Goal: Task Accomplishment & Management: Use online tool/utility

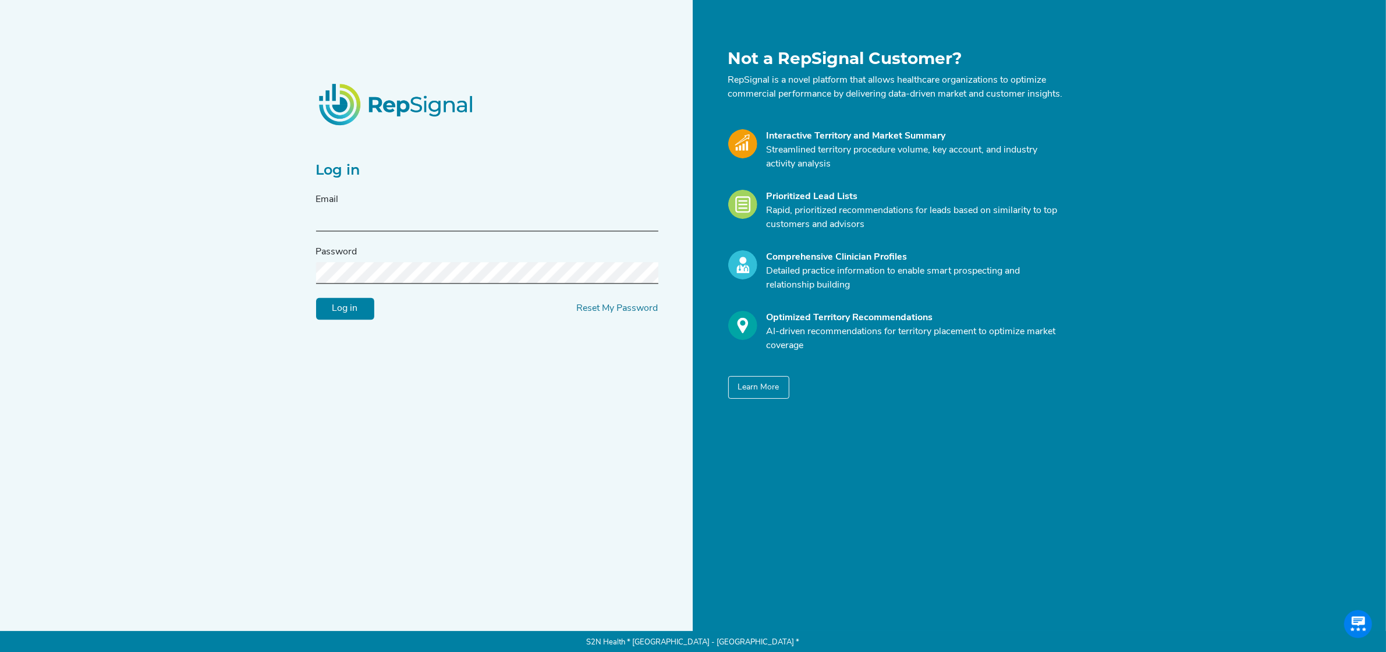
click at [343, 232] on input "text" at bounding box center [487, 221] width 342 height 22
type input "[PERSON_NAME][EMAIL_ADDRESS][PERSON_NAME][DOMAIN_NAME]"
click at [634, 314] on link "Reset My Password" at bounding box center [617, 308] width 81 height 9
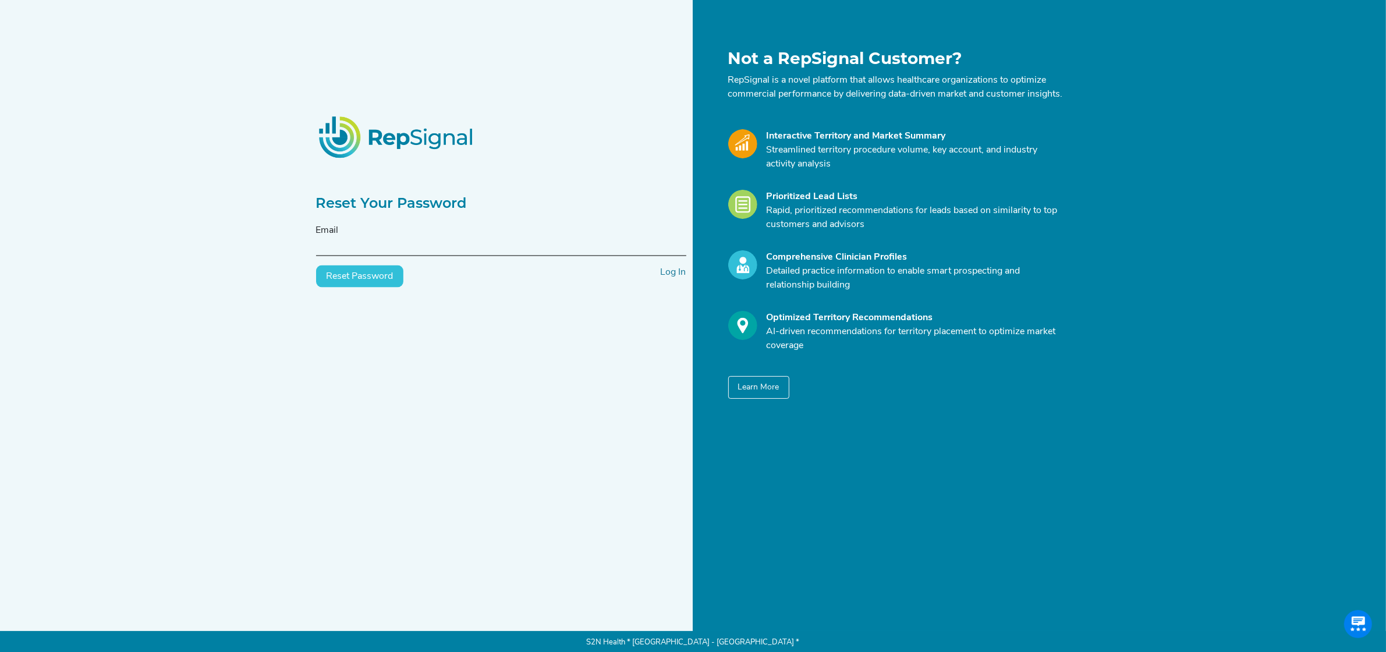
click at [393, 256] on input "text" at bounding box center [501, 246] width 370 height 22
type input "[PERSON_NAME][EMAIL_ADDRESS][PERSON_NAME][DOMAIN_NAME]"
click at [374, 288] on button "Reset Password" at bounding box center [359, 276] width 87 height 22
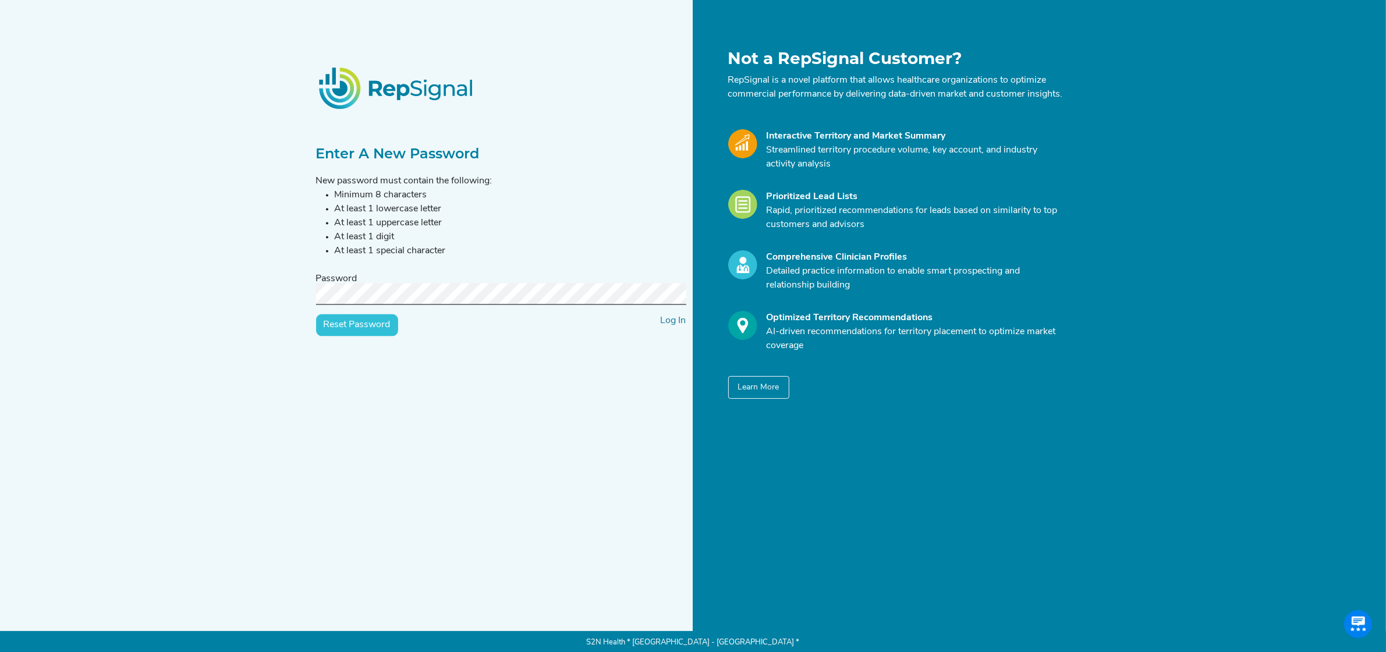
click at [373, 327] on input "Reset Password" at bounding box center [357, 325] width 82 height 22
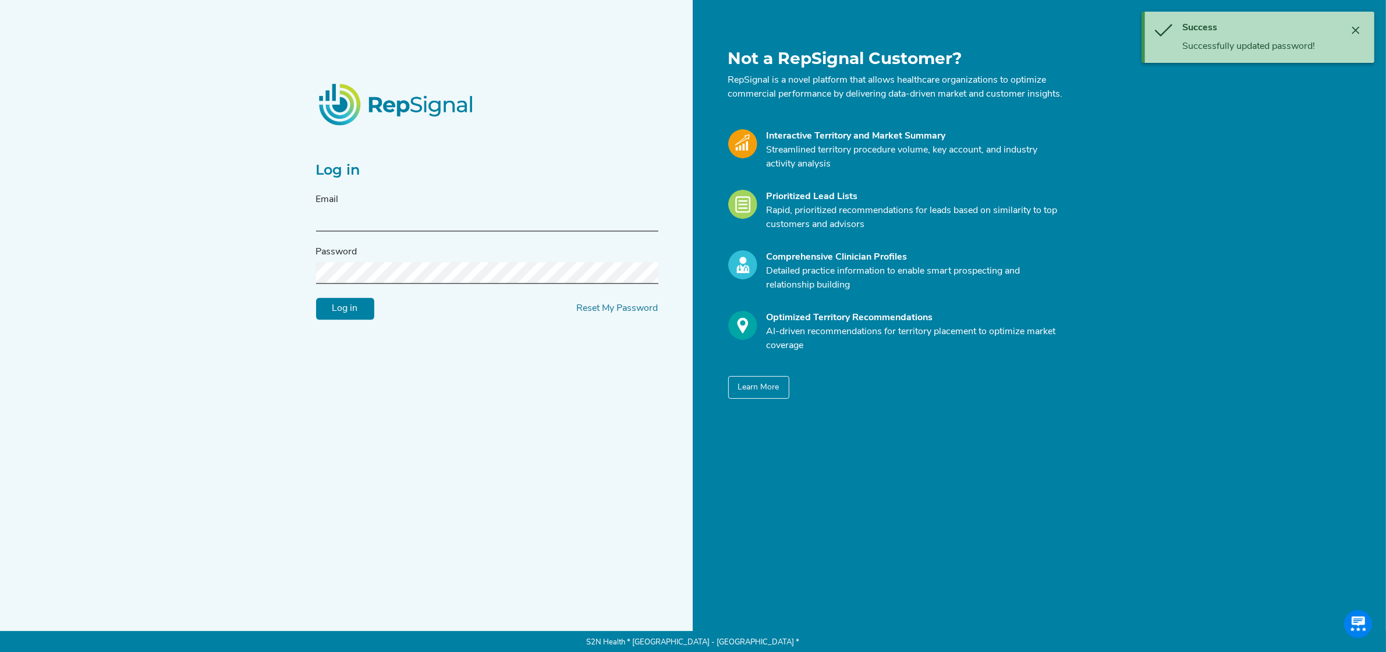
click at [371, 232] on input "text" at bounding box center [487, 221] width 342 height 22
type input "[PERSON_NAME][EMAIL_ADDRESS][PERSON_NAME][DOMAIN_NAME]"
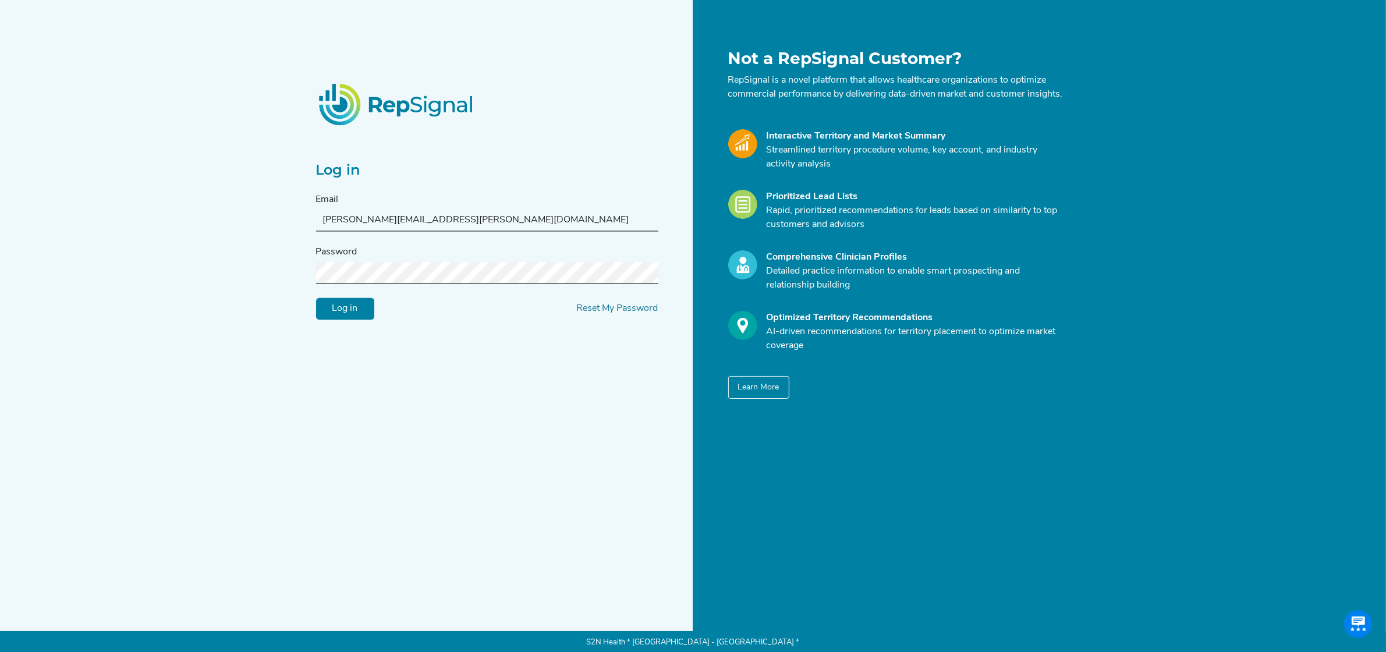
click at [349, 320] on input "Log in" at bounding box center [345, 309] width 58 height 22
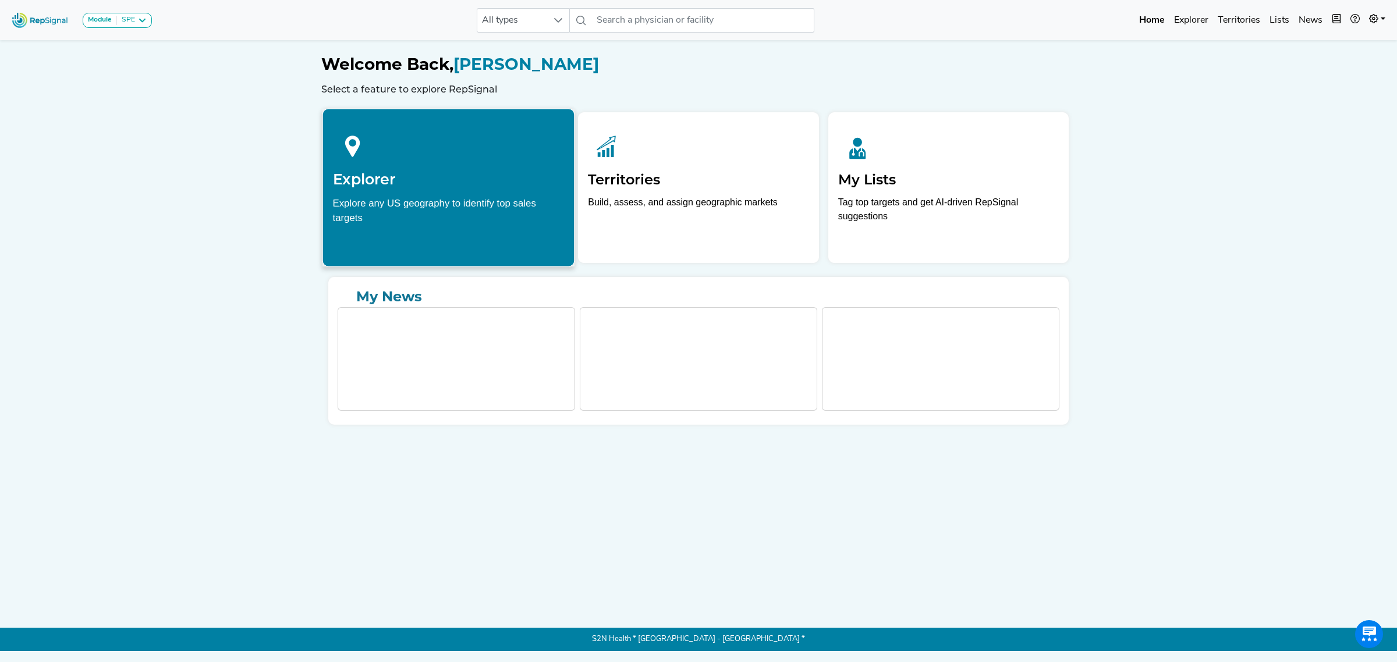
click at [425, 205] on div "Explore any US geography to identify top sales targets" at bounding box center [449, 210] width 232 height 29
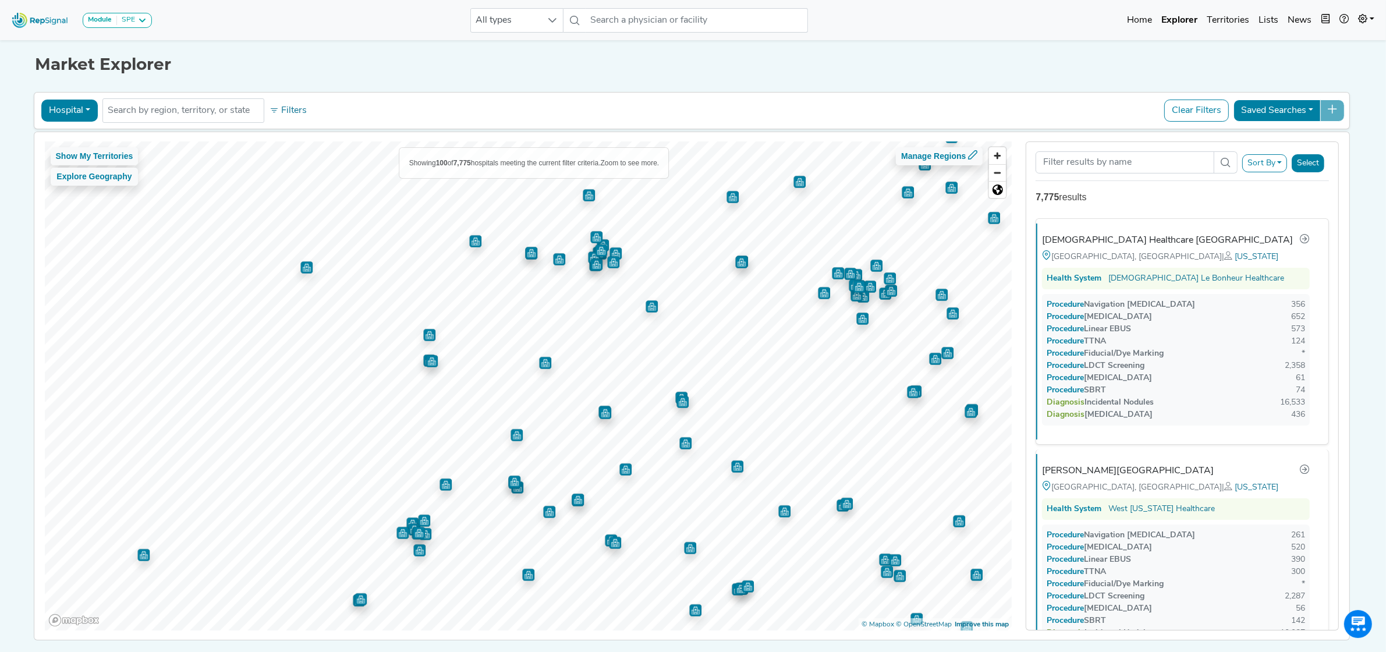
click at [527, 257] on img "Map marker" at bounding box center [531, 253] width 12 height 12
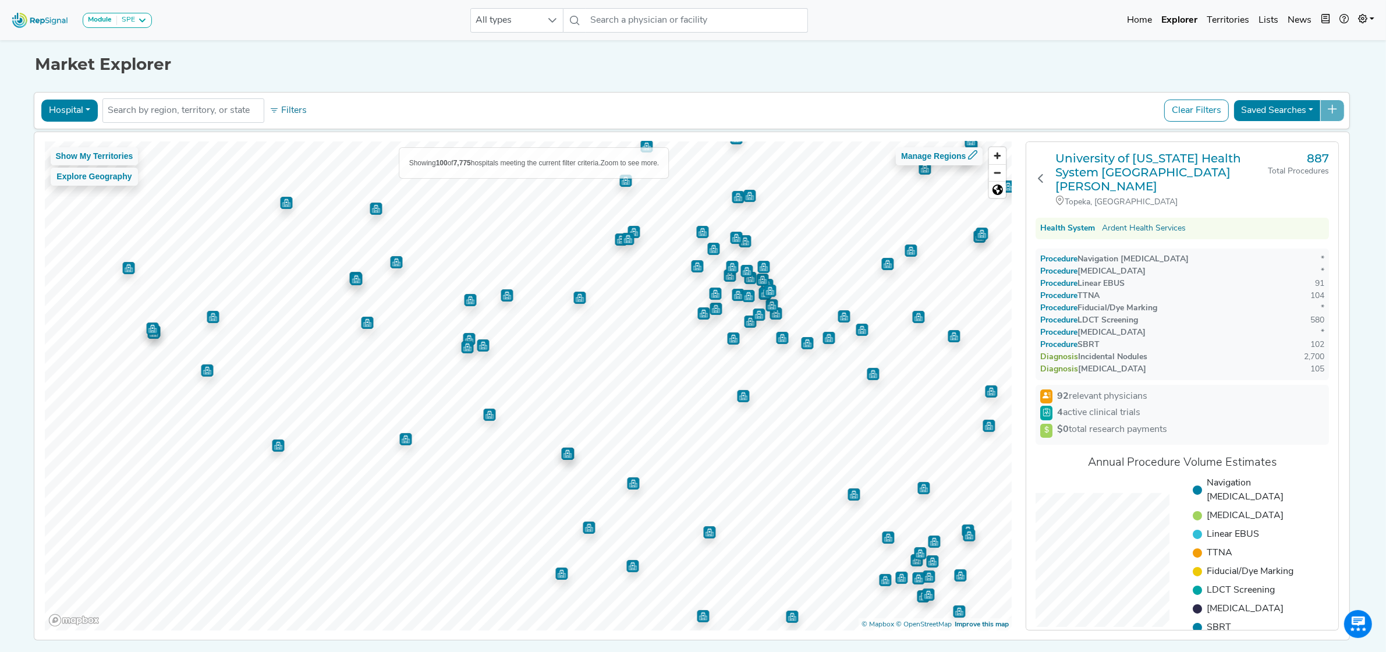
click at [562, 455] on img "Map marker" at bounding box center [567, 454] width 12 height 12
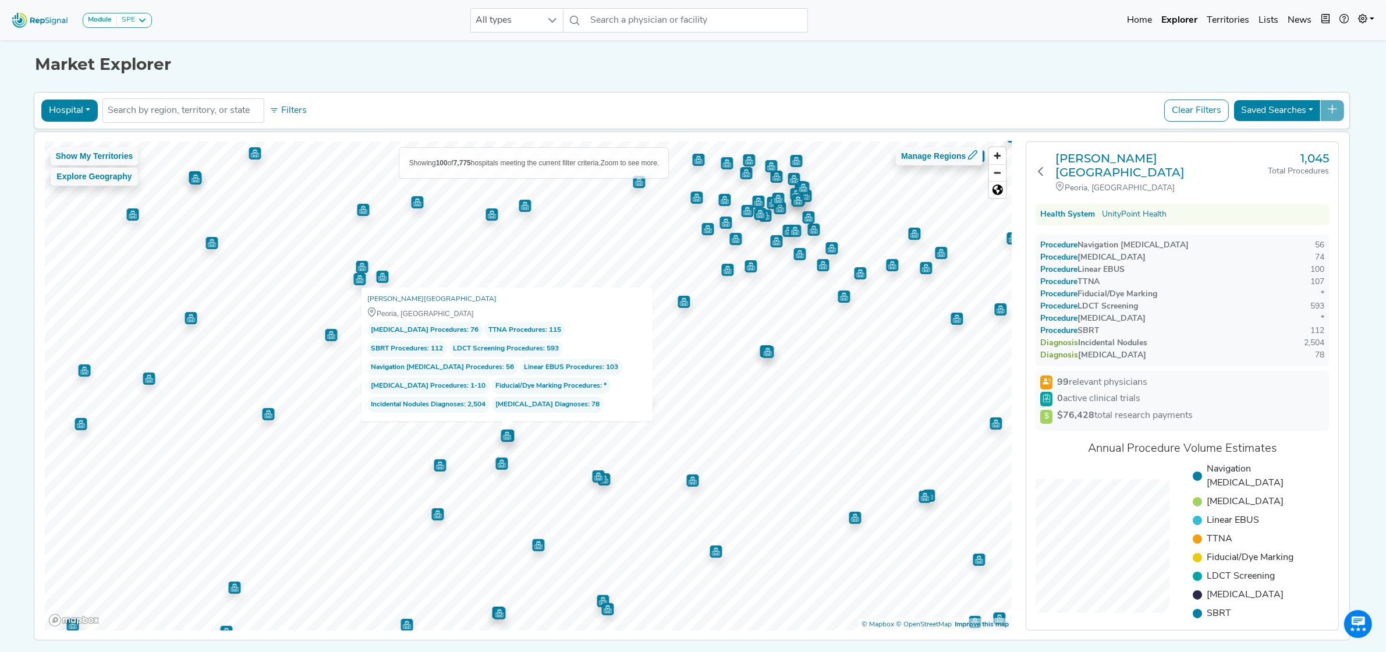
click at [532, 543] on img "Map marker" at bounding box center [538, 545] width 12 height 12
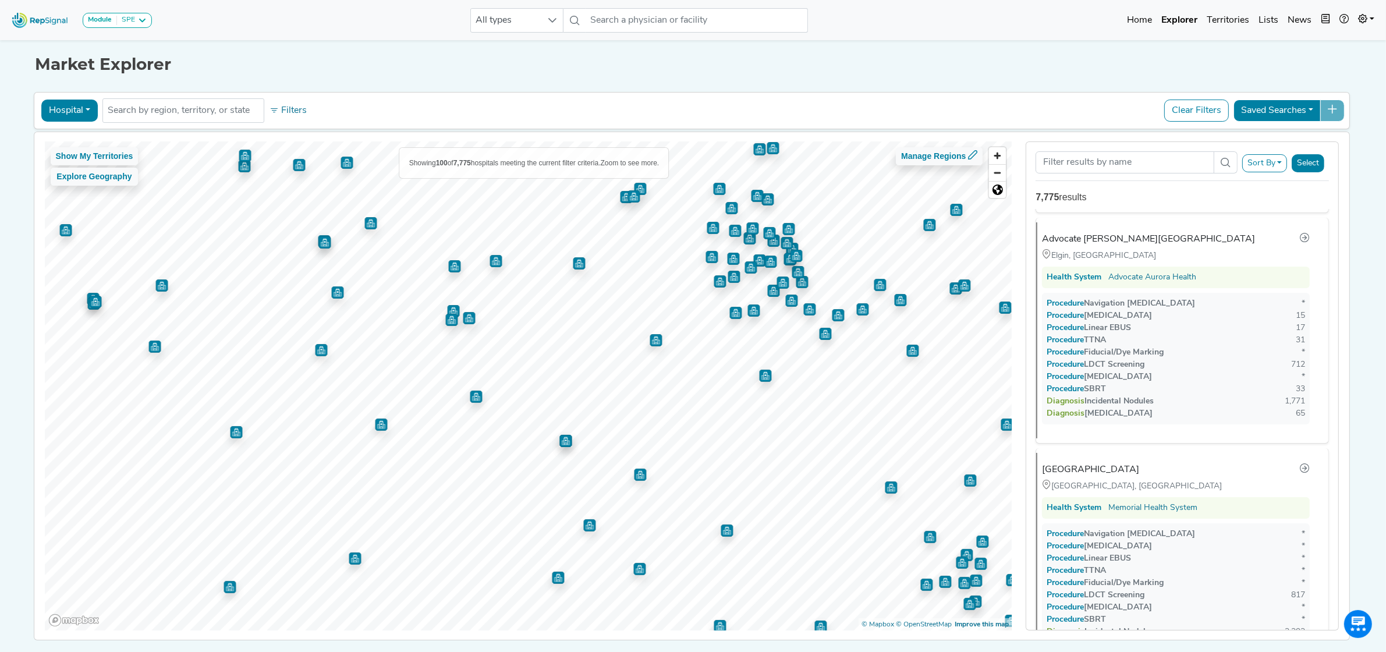
click at [634, 572] on img "Map marker" at bounding box center [639, 569] width 12 height 12
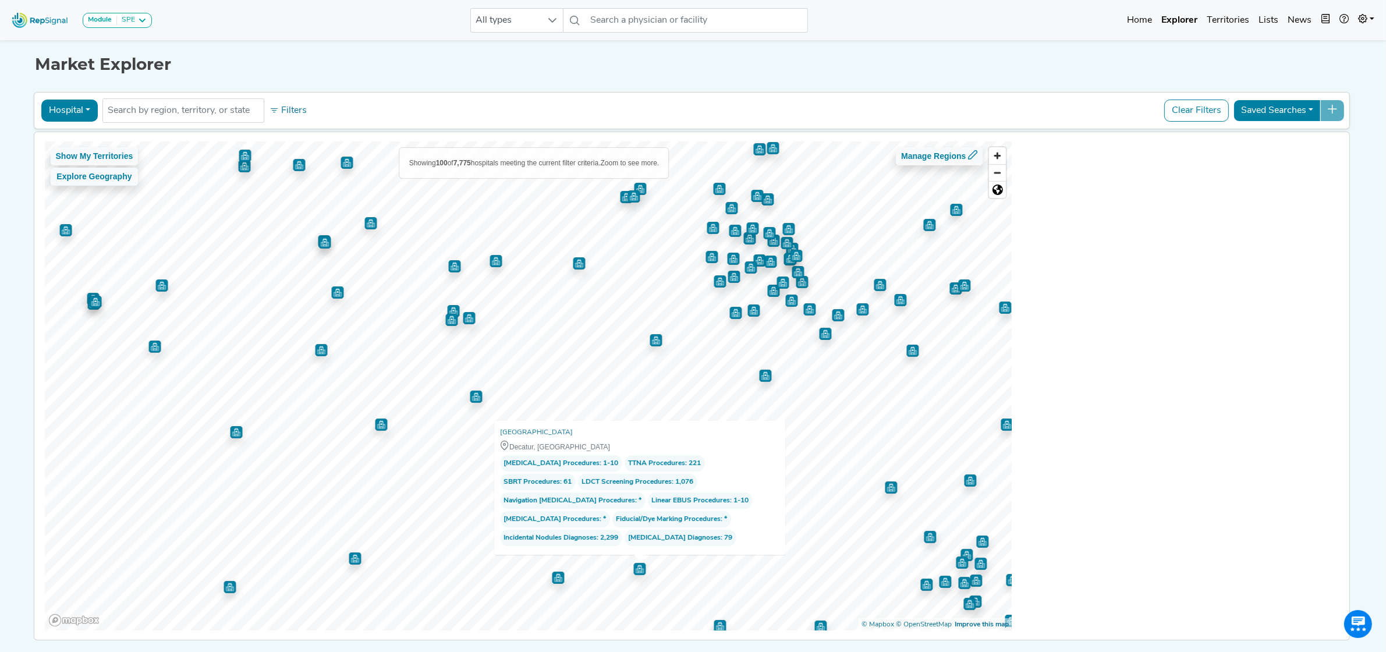
scroll to position [17225, 0]
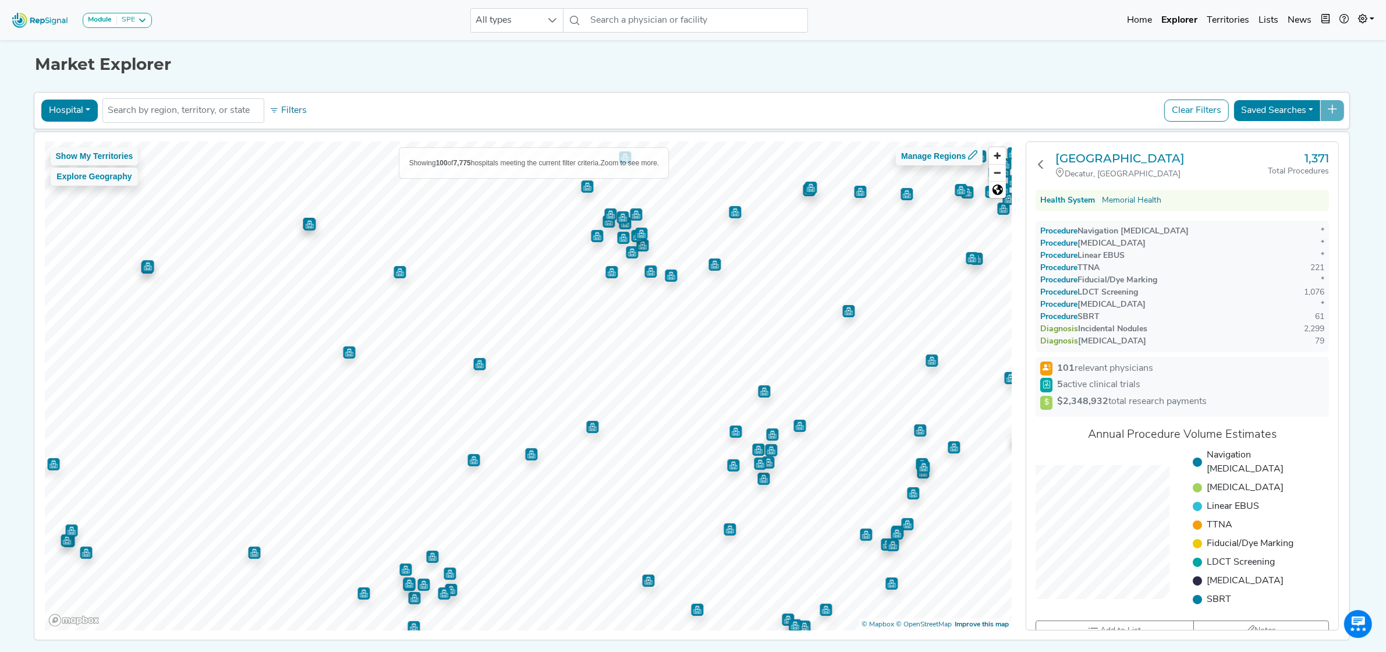
click at [843, 314] on img "Map marker" at bounding box center [848, 311] width 12 height 12
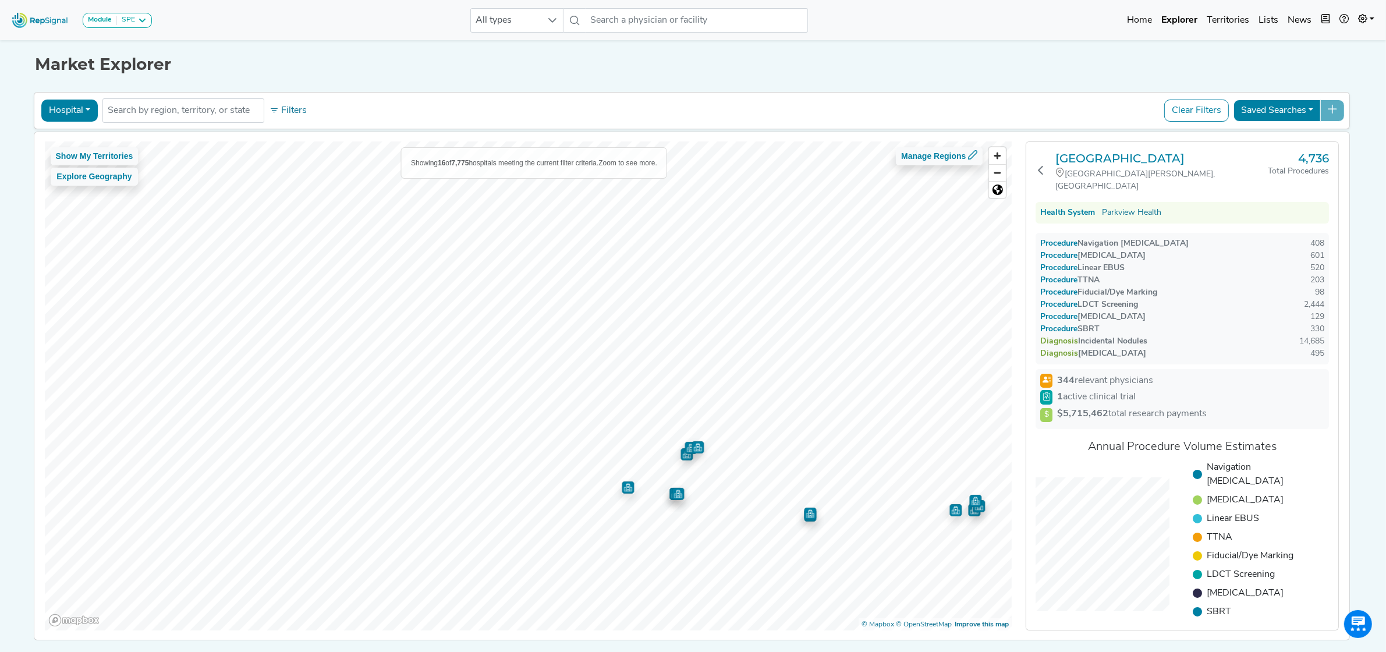
click at [552, 639] on div "Show My Territories Explore Geography Showing 16 of 7,775 hospitals meeting the…" at bounding box center [692, 386] width 1327 height 508
click at [652, 640] on div "Show My Territories Explore Geography Showing 0 of 7,775 hospitals meeting the …" at bounding box center [692, 386] width 1327 height 508
click at [572, 650] on div "Module SPE Bronchoscopy Disposable Bronchoscope SBRT SPE TTNA Thoracic Surgery …" at bounding box center [693, 346] width 1386 height 692
